Goal: Transaction & Acquisition: Purchase product/service

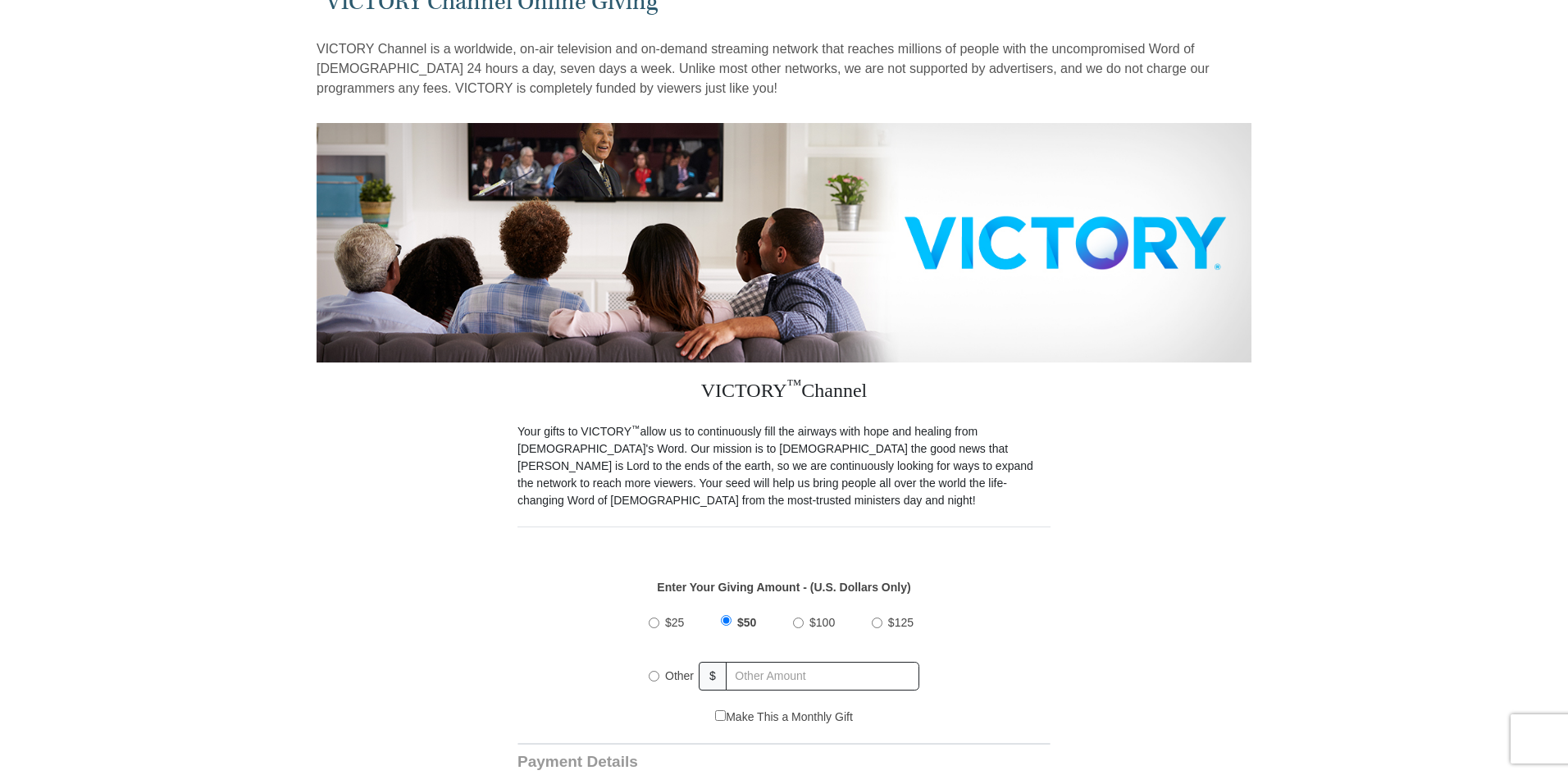
scroll to position [246, 0]
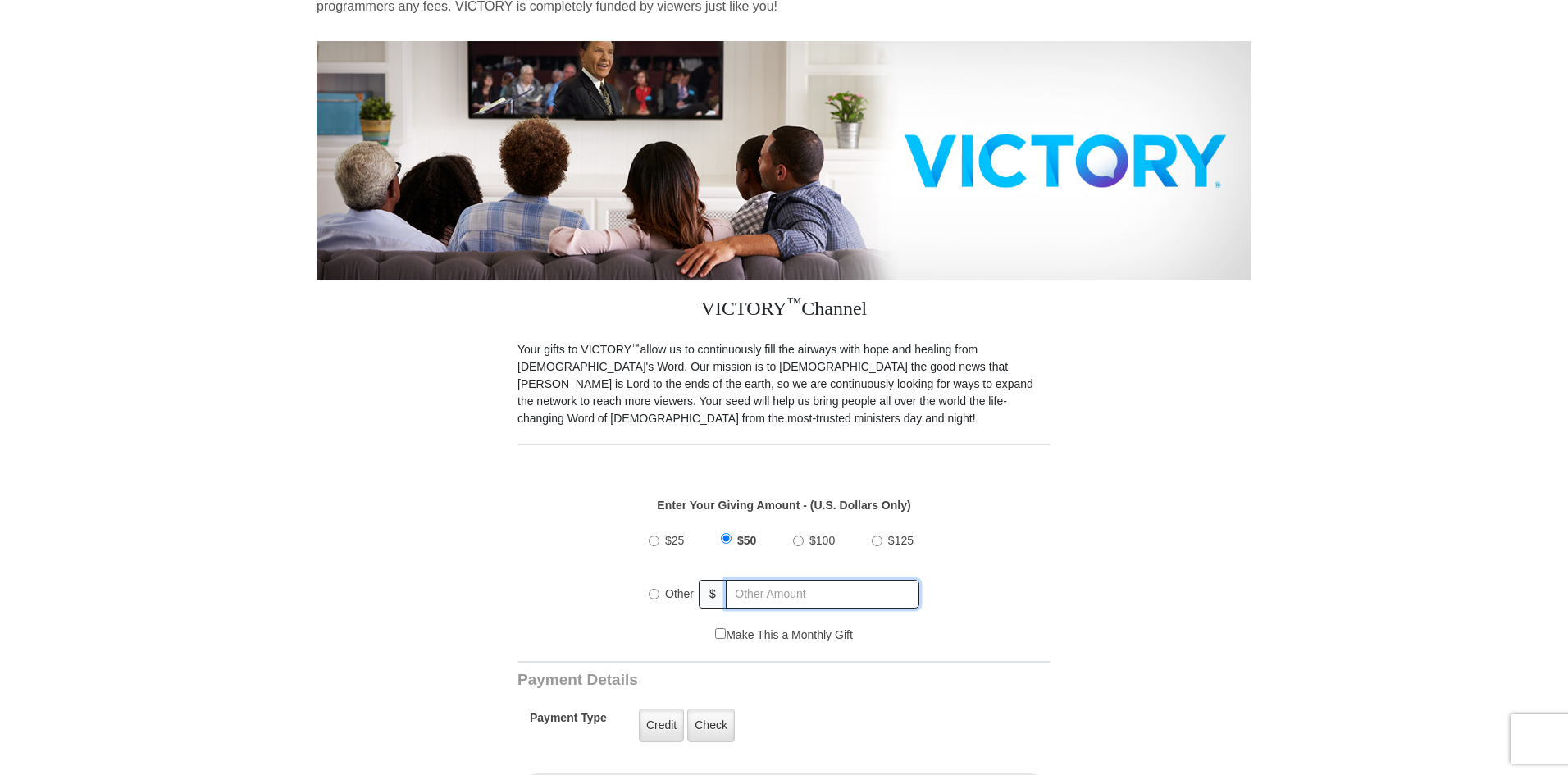
radio input "true"
click at [745, 580] on input "text" at bounding box center [823, 593] width 192 height 28
type input "30"
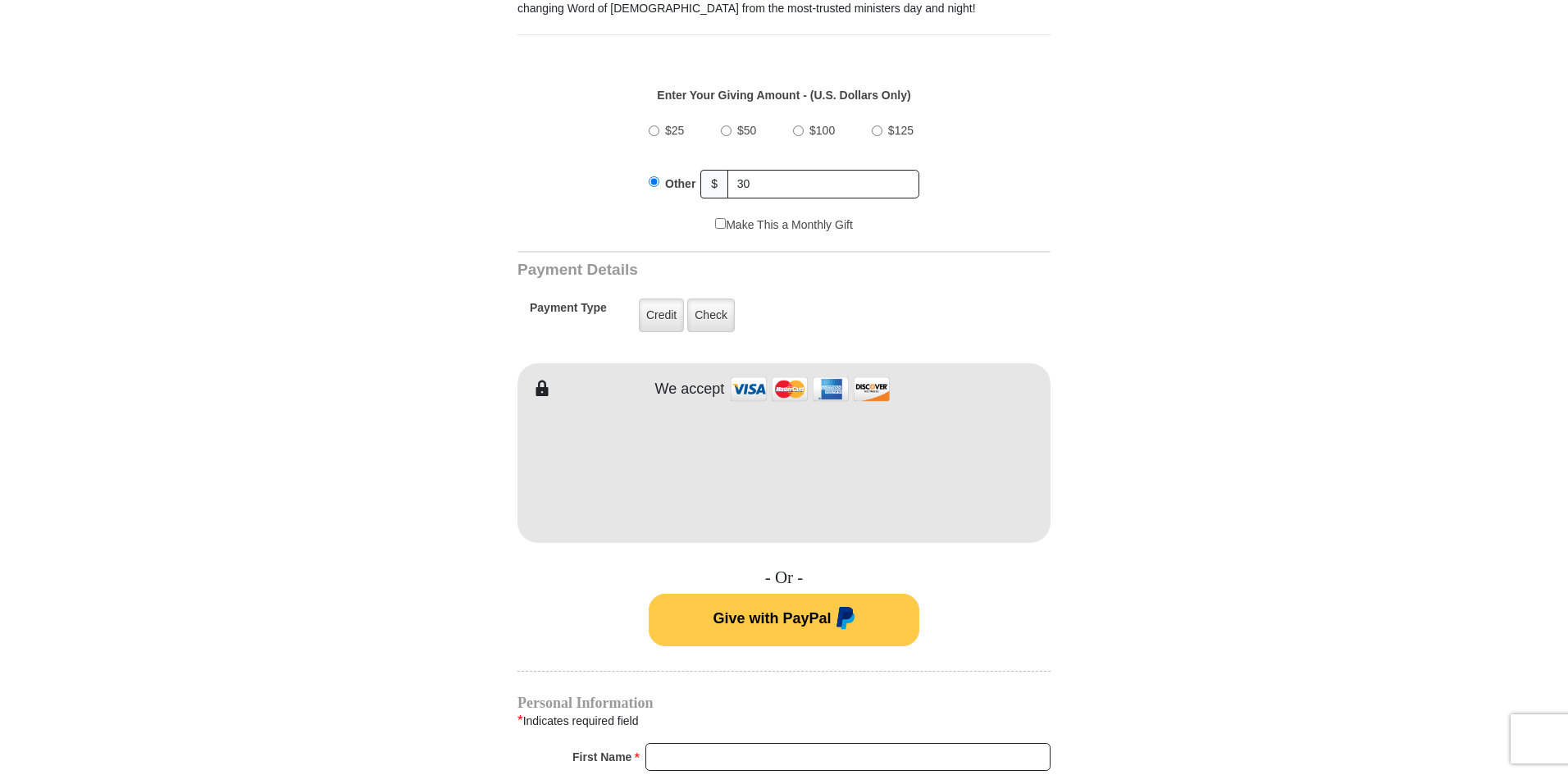
scroll to position [984, 0]
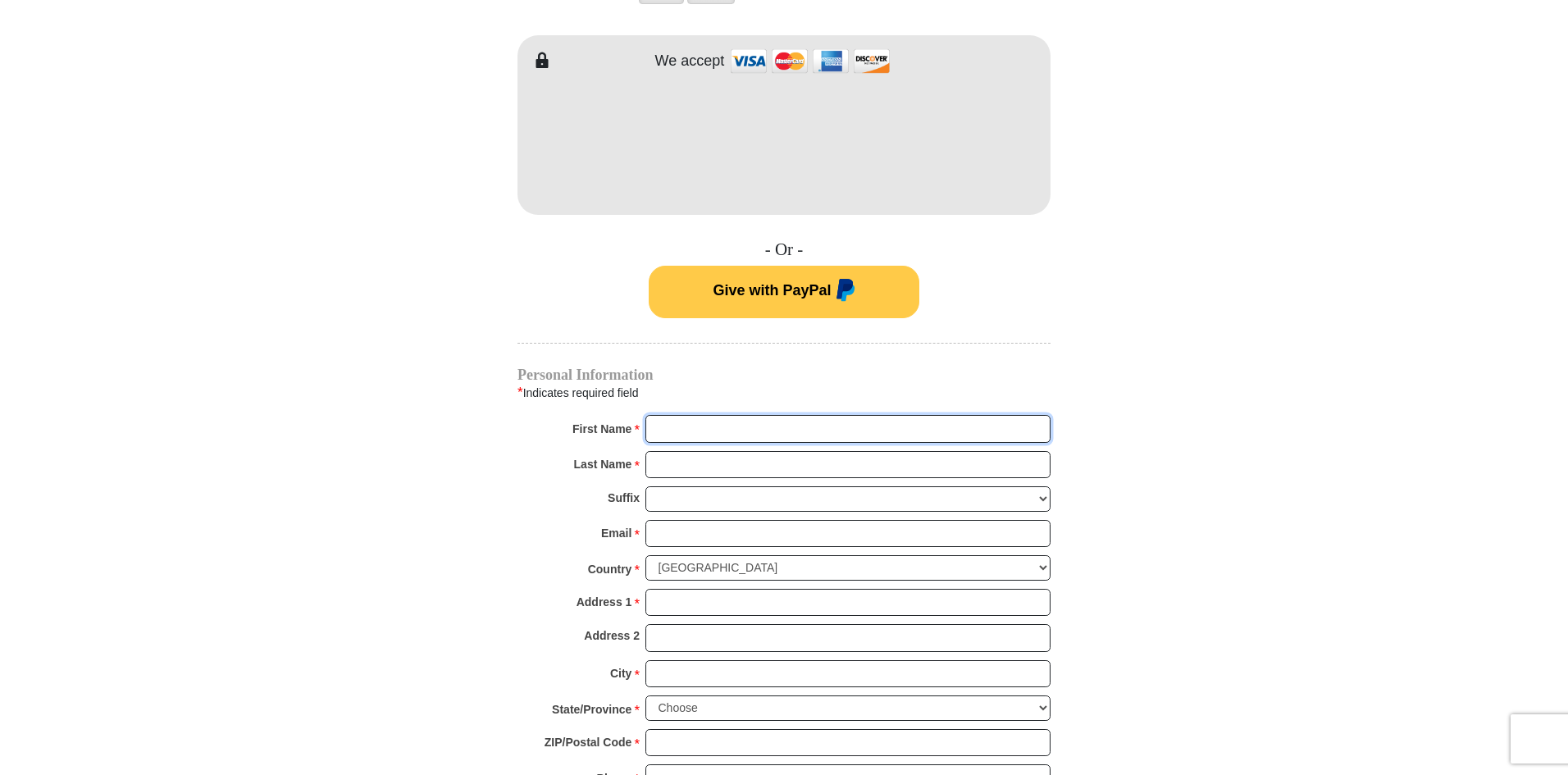
click at [732, 415] on input "First Name *" at bounding box center [848, 429] width 405 height 28
type input "[PERSON_NAME]"
click at [746, 451] on input "Last Name *" at bounding box center [848, 465] width 405 height 28
type input "OZOANI"
click at [757, 520] on input "Email *" at bounding box center [848, 534] width 405 height 28
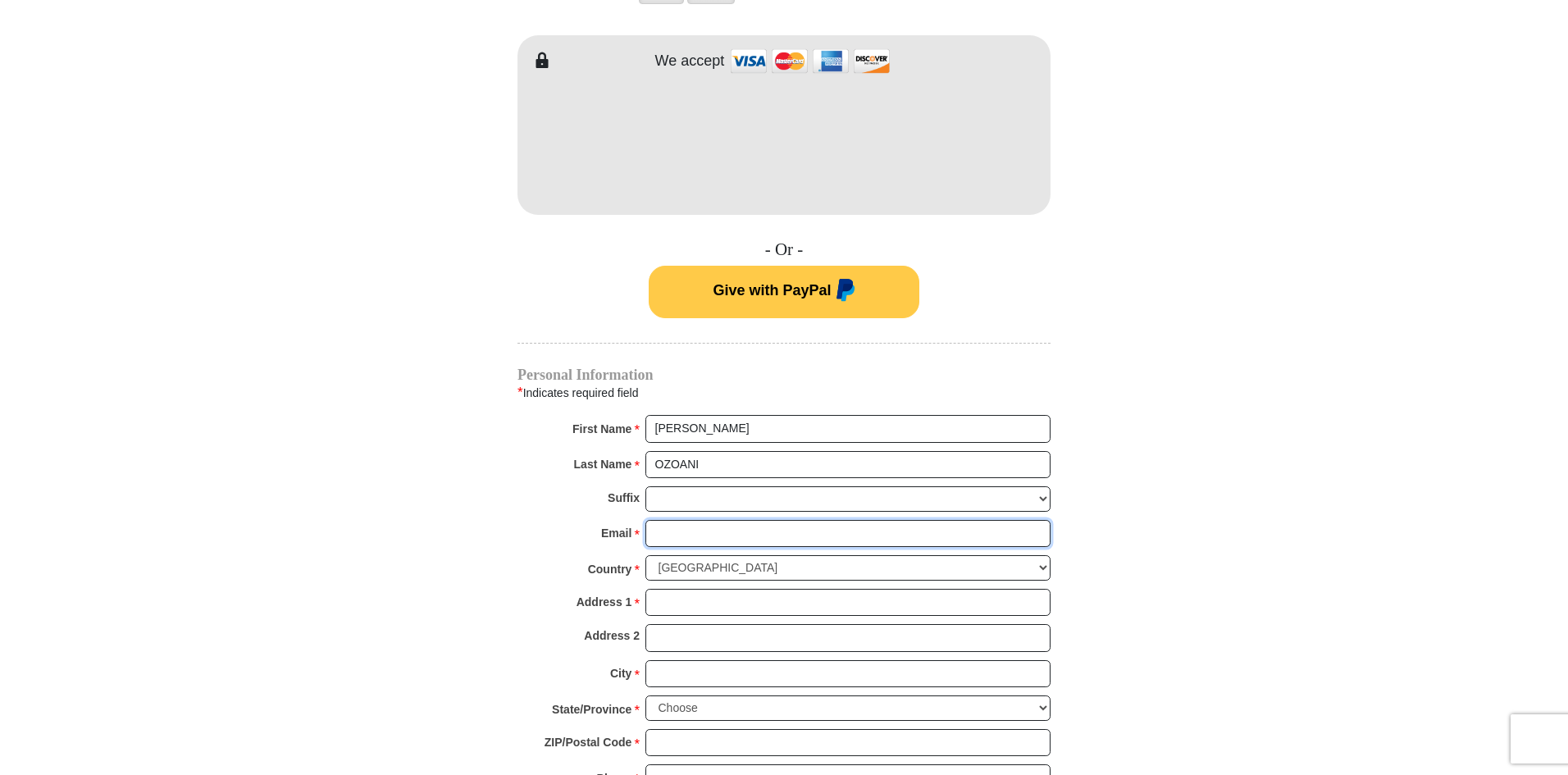
type input "[PERSON_NAME][EMAIL_ADDRESS][DOMAIN_NAME]"
click at [1046, 555] on select "[GEOGRAPHIC_DATA] [GEOGRAPHIC_DATA] [GEOGRAPHIC_DATA] [GEOGRAPHIC_DATA] [GEOGRA…" at bounding box center [848, 568] width 405 height 26
select select "IE"
click at [645, 555] on select "[GEOGRAPHIC_DATA] [GEOGRAPHIC_DATA] [GEOGRAPHIC_DATA] [GEOGRAPHIC_DATA] [GEOGRA…" at bounding box center [848, 568] width 405 height 26
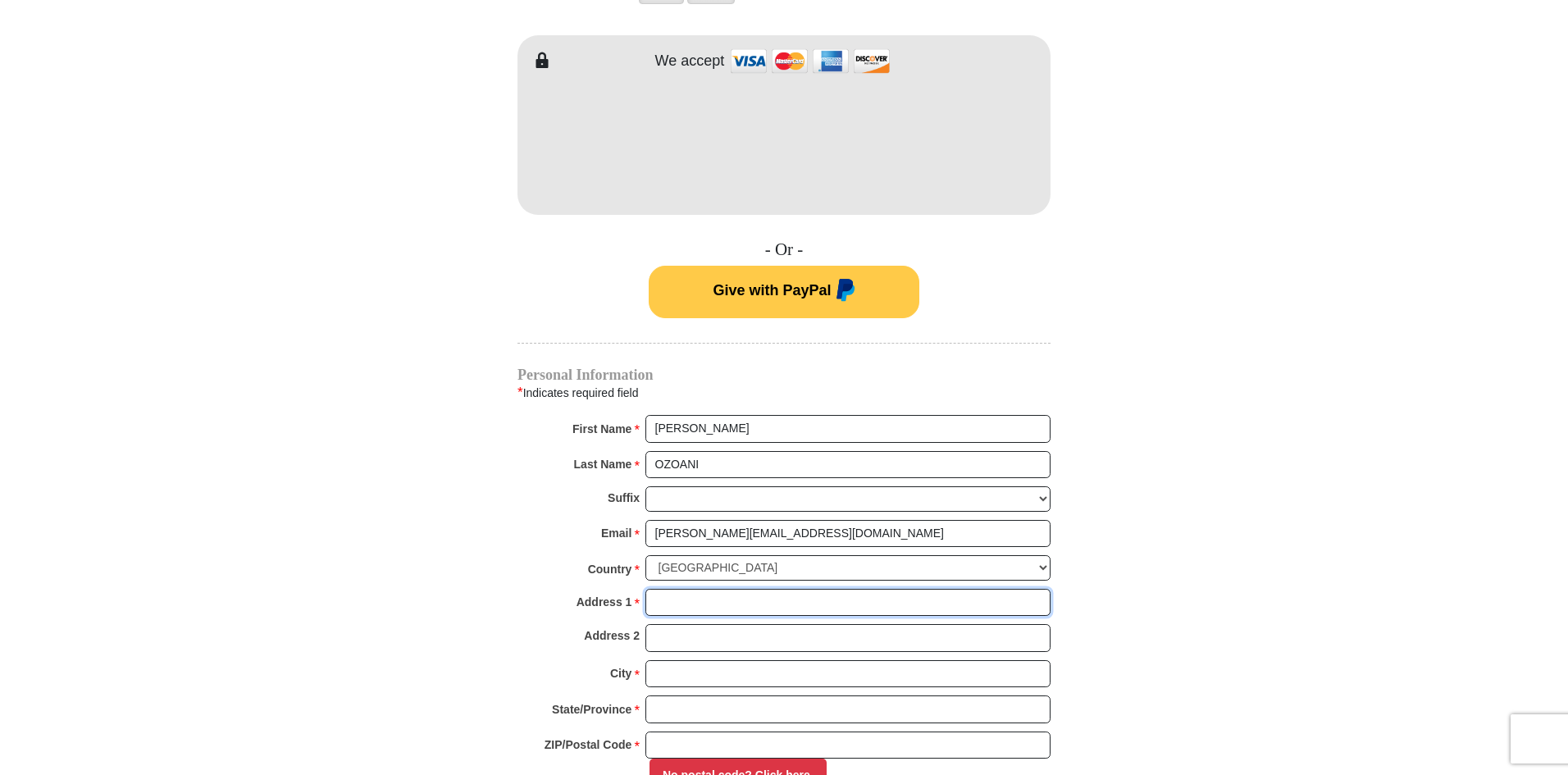
click at [730, 589] on input "Address 1 *" at bounding box center [848, 602] width 405 height 28
type input "[STREET_ADDRESS]"
click at [737, 627] on input "Address 2" at bounding box center [848, 638] width 405 height 28
type input "Mulhuddart [GEOGRAPHIC_DATA] 15"
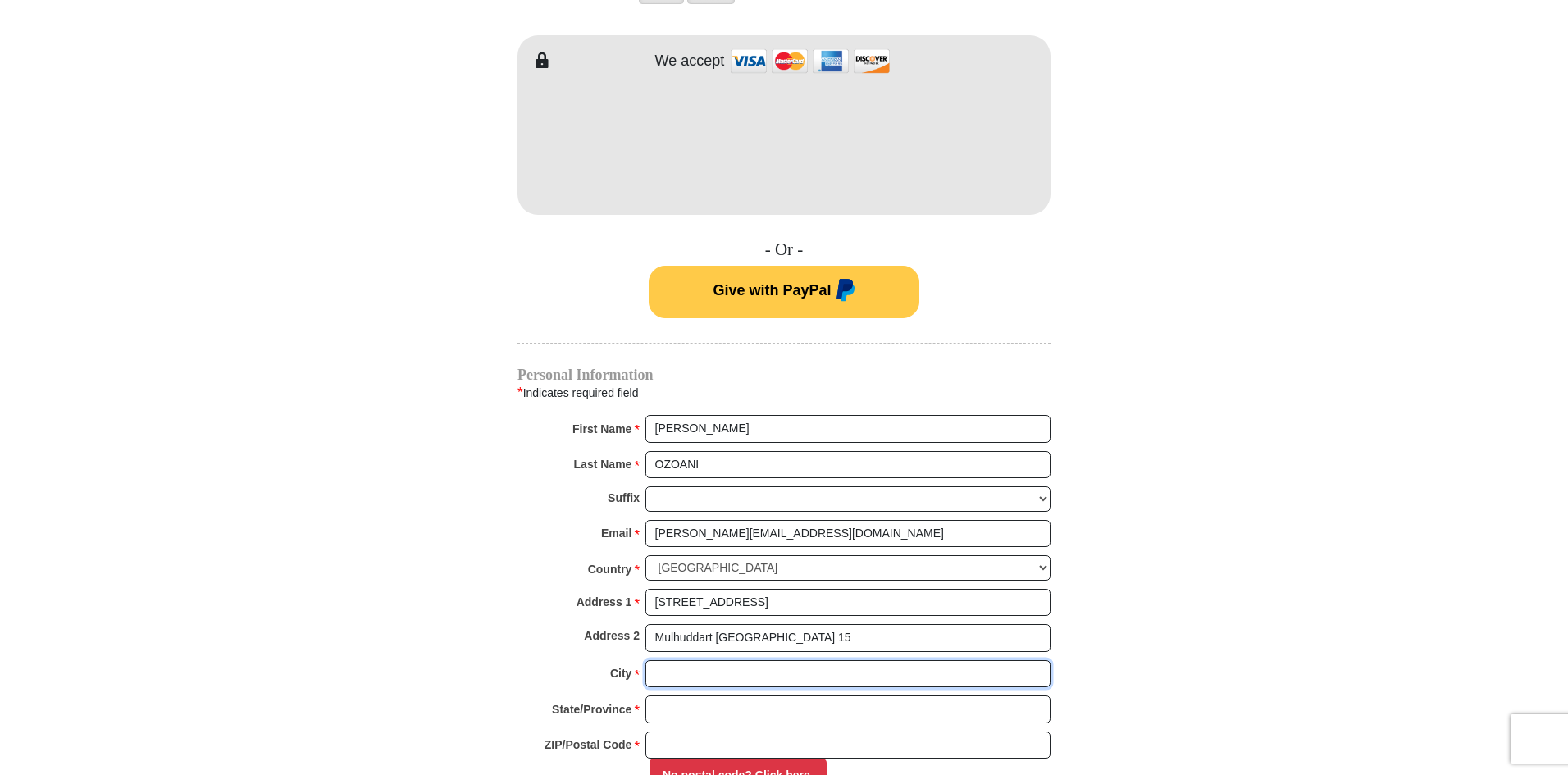
click at [749, 665] on input "City *" at bounding box center [848, 674] width 405 height 28
type input "[GEOGRAPHIC_DATA]"
click at [754, 698] on input "State/Province *" at bounding box center [848, 709] width 405 height 28
type input "[GEOGRAPHIC_DATA]"
click at [758, 732] on input "ZIP/Postal Code *" at bounding box center [848, 746] width 405 height 28
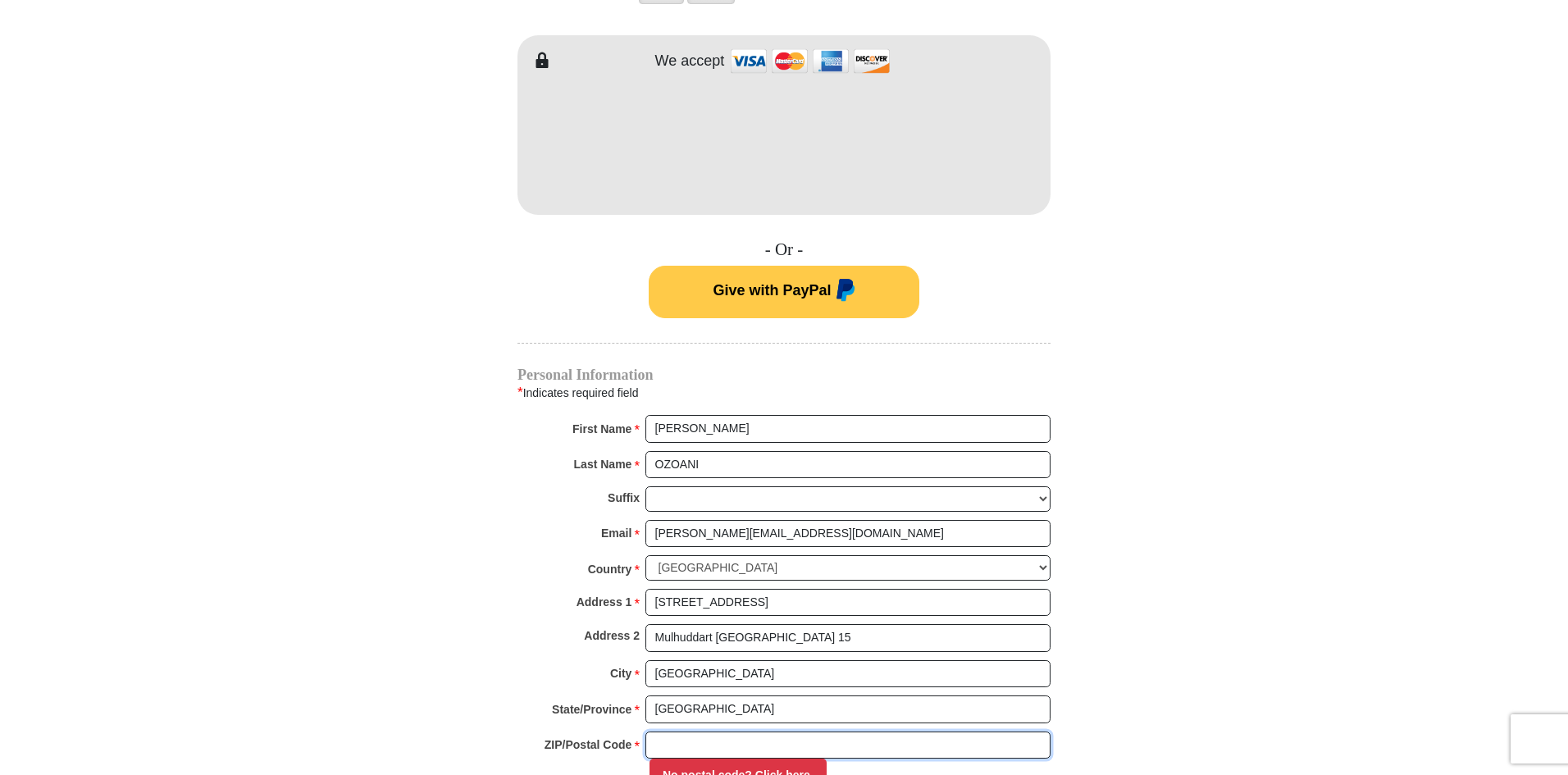
type input "D15Y2NX"
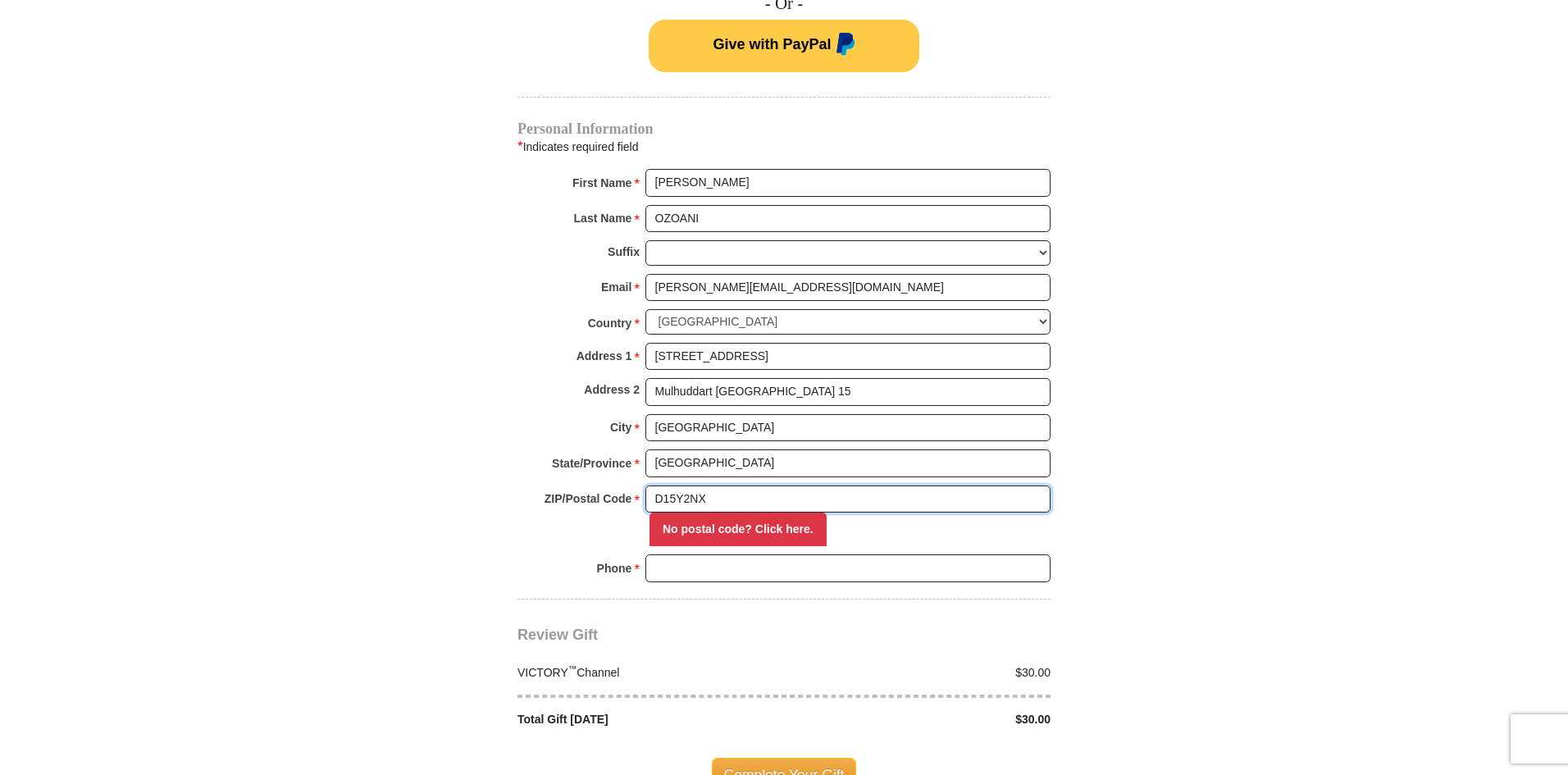
scroll to position [1395, 0]
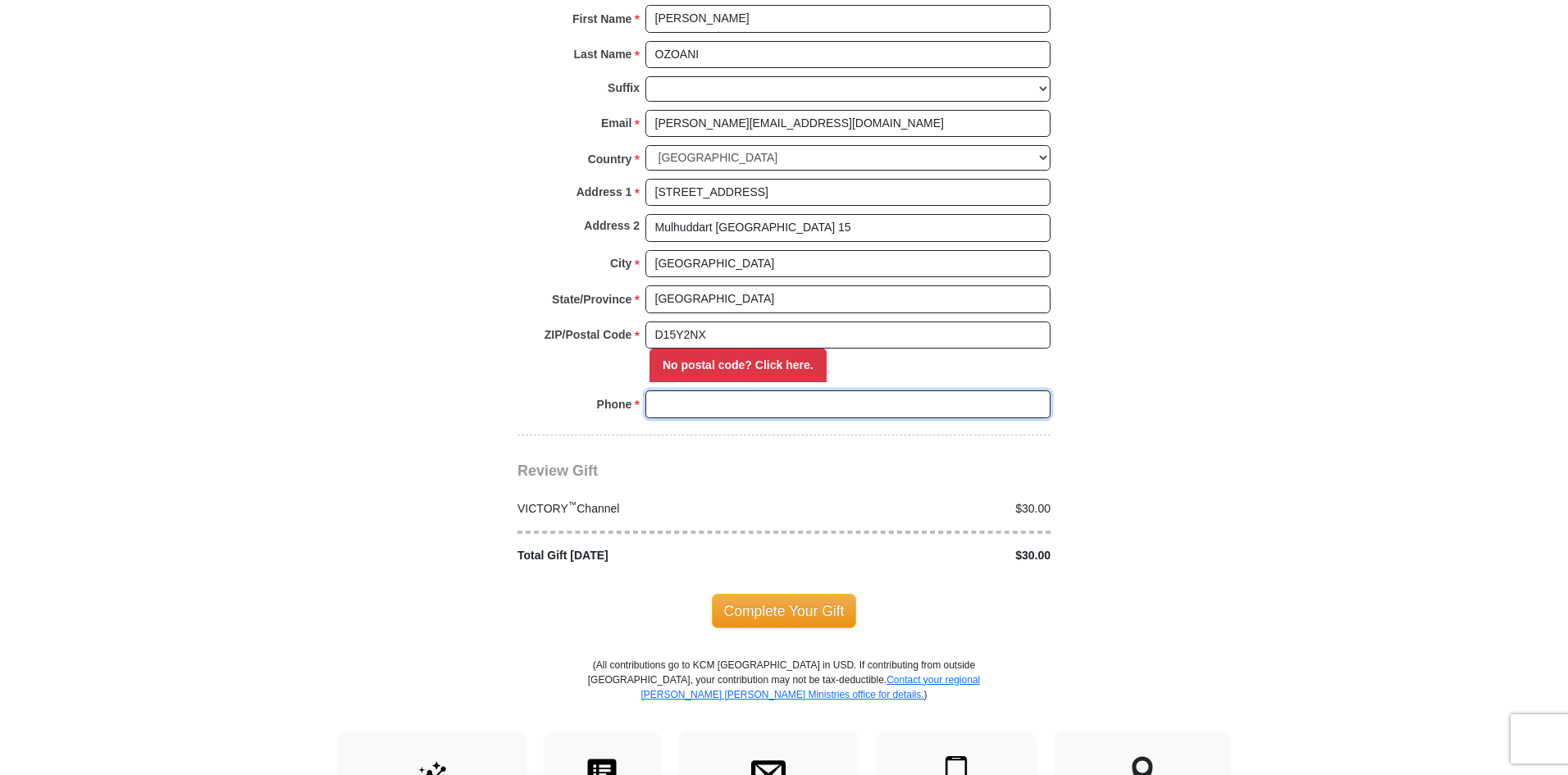
click at [699, 391] on input "Phone * *" at bounding box center [848, 404] width 405 height 28
type input "353876714472"
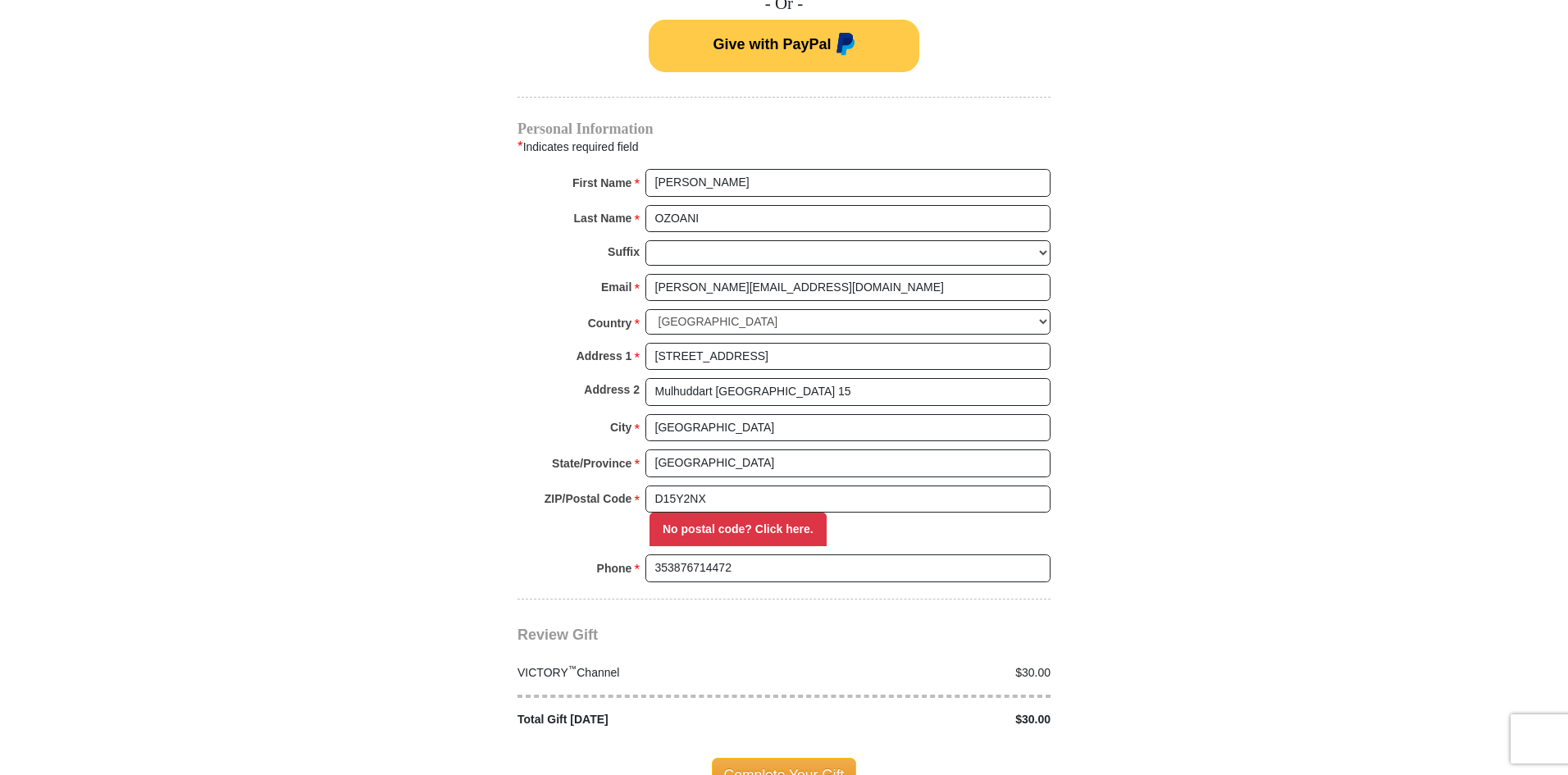
scroll to position [1723, 0]
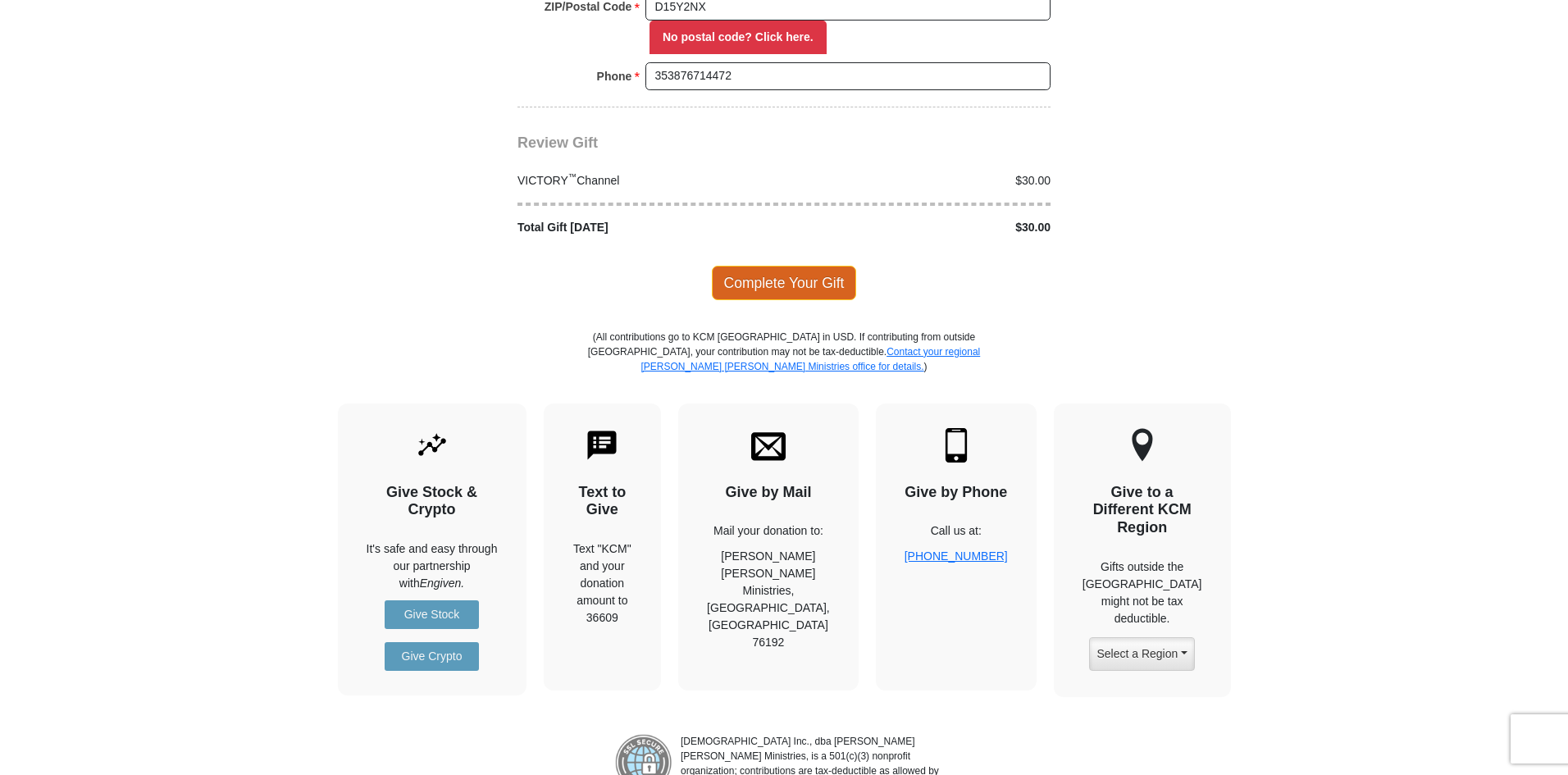
click at [766, 266] on span "Complete Your Gift" at bounding box center [784, 283] width 145 height 35
